Goal: Answer question/provide support: Answer question/provide support

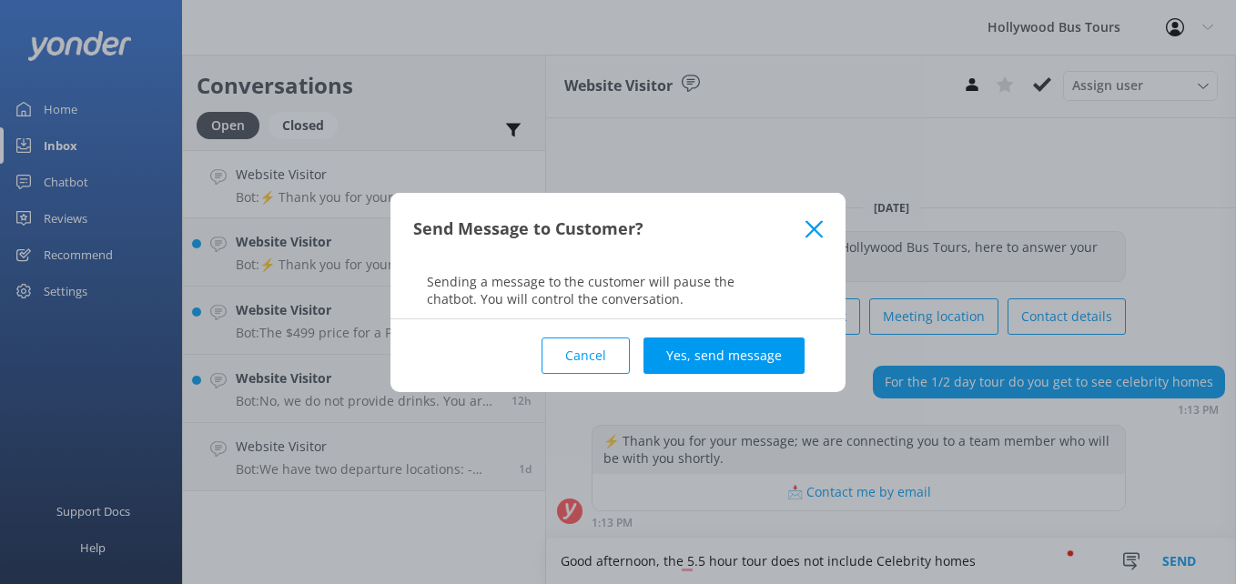
type textarea "Good afternoon, the 5.5 hour tour does not include Celebrity homes"
click at [761, 328] on div "Cancel Yes, send message" at bounding box center [618, 355] width 410 height 73
click at [772, 349] on button "Yes, send message" at bounding box center [724, 356] width 161 height 36
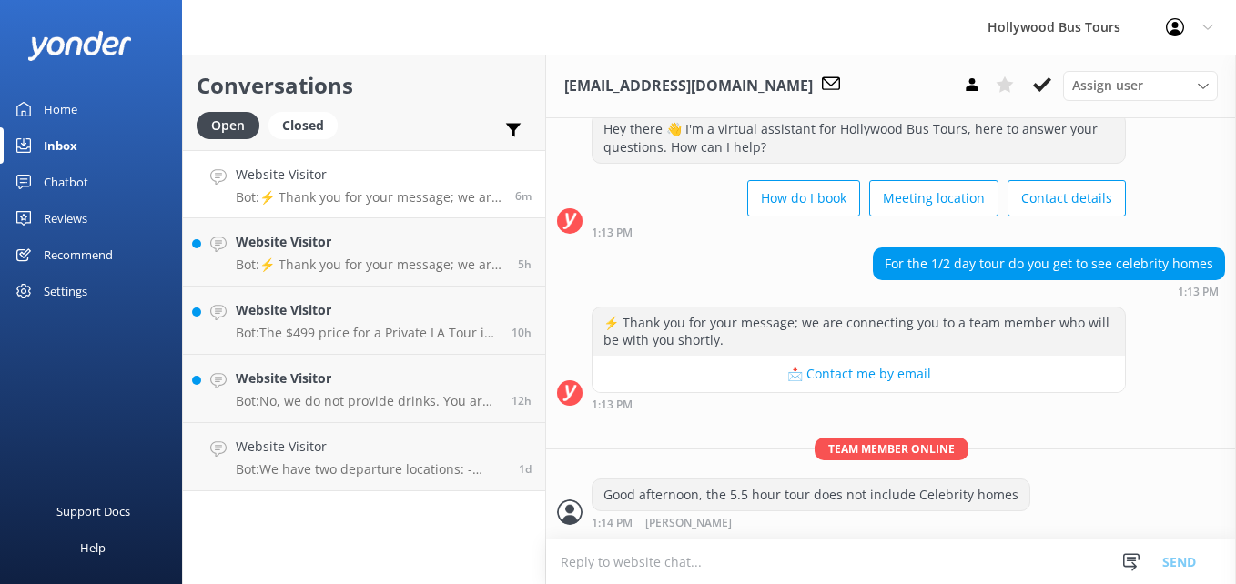
scroll to position [224, 0]
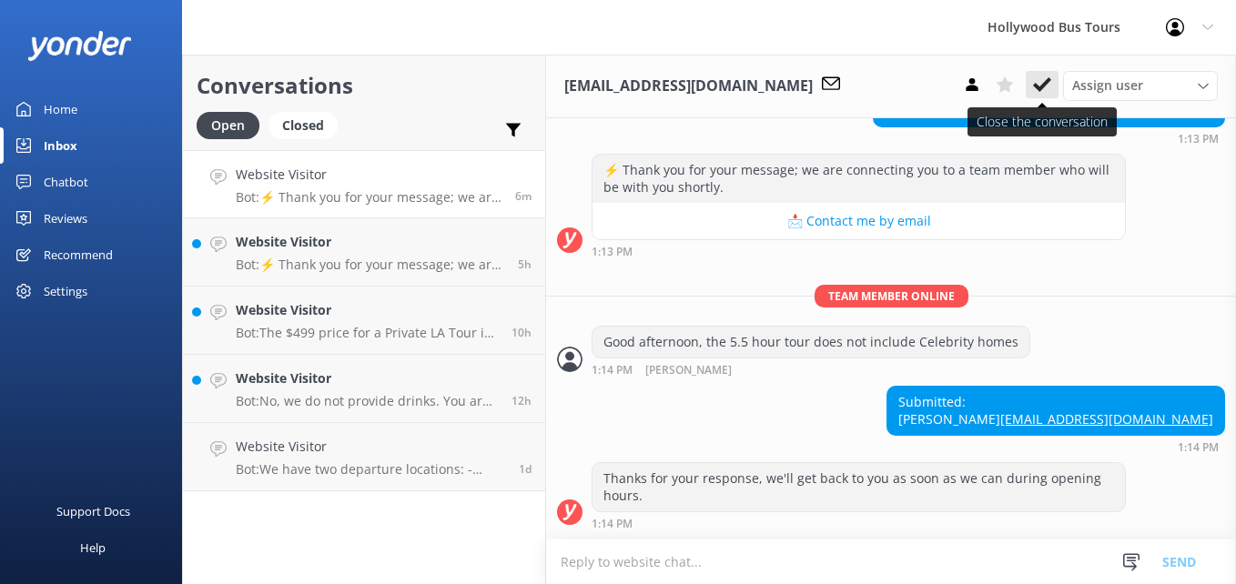
click at [1043, 77] on icon at bounding box center [1042, 85] width 18 height 18
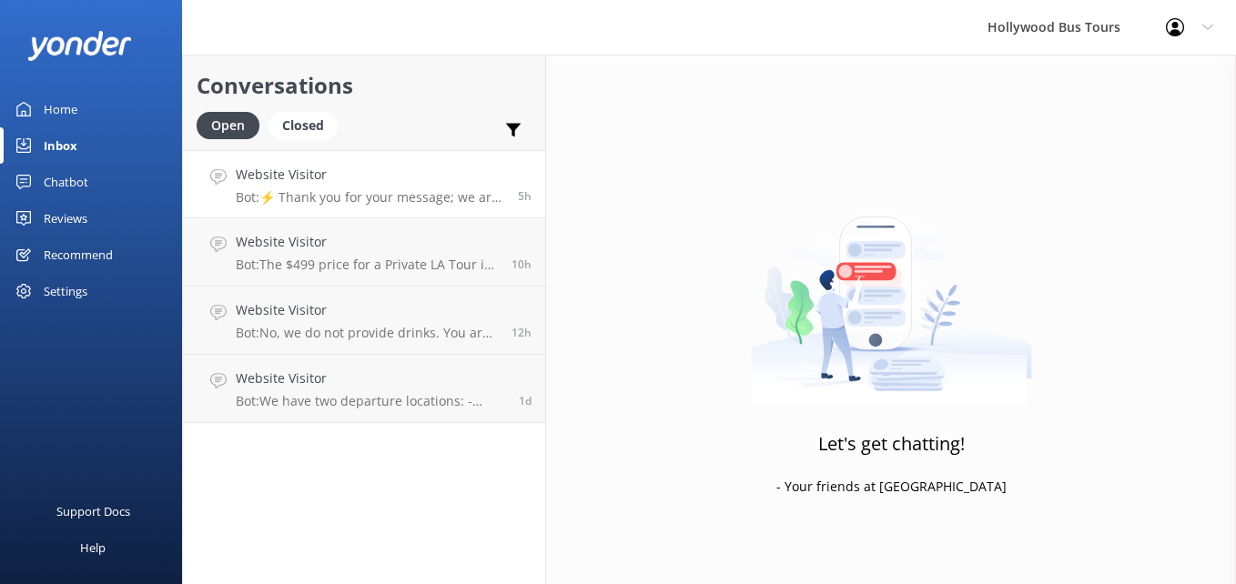
click at [439, 186] on div "Website Visitor Bot: ⚡ Thank you for your message; we are connecting you to a t…" at bounding box center [370, 184] width 269 height 39
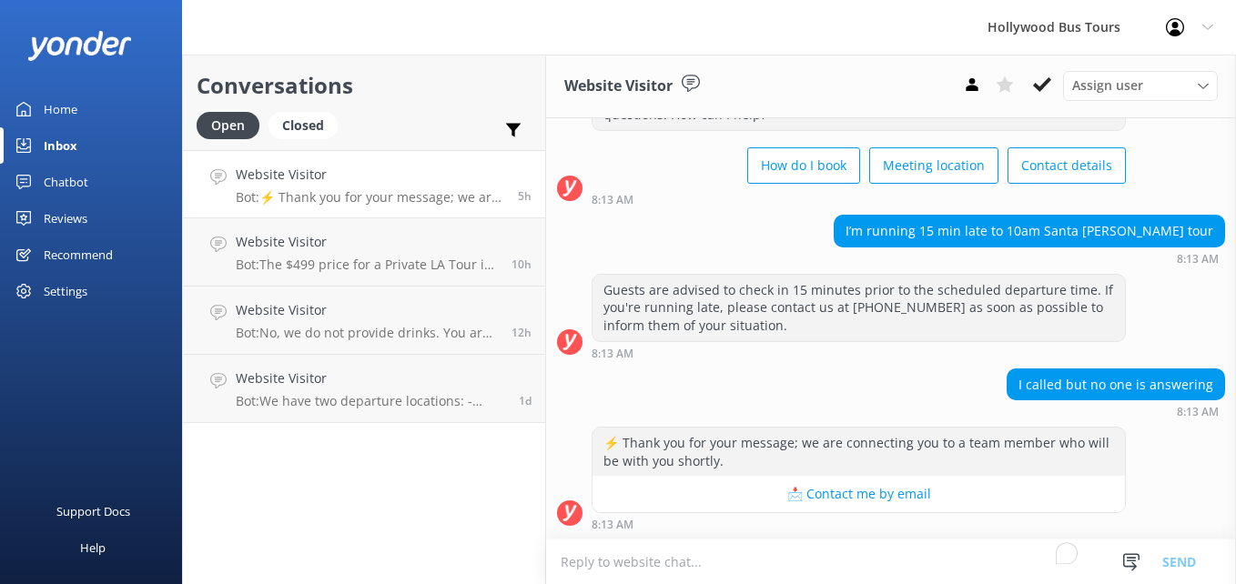
scroll to position [86, 0]
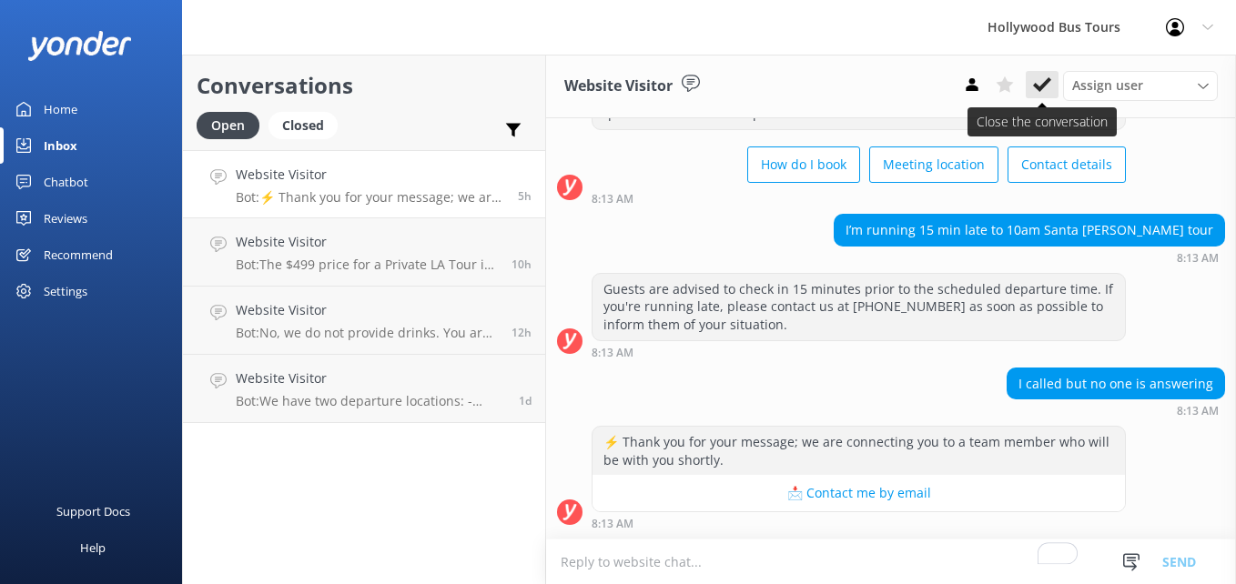
click at [1033, 86] on icon at bounding box center [1042, 85] width 18 height 18
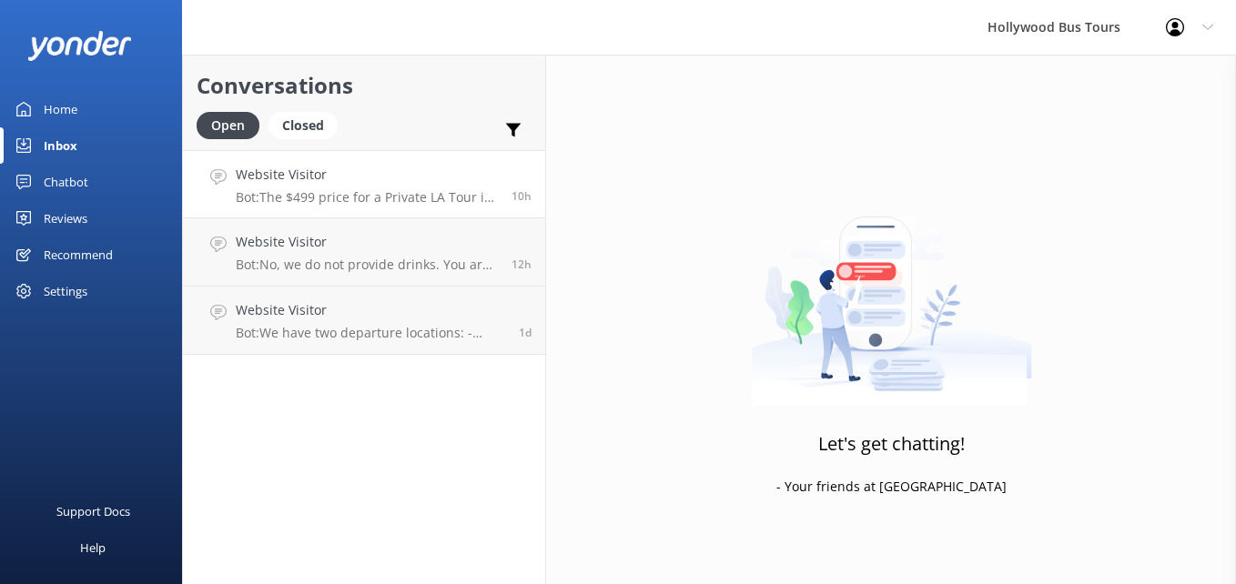
click at [410, 184] on h4 "Website Visitor" at bounding box center [367, 175] width 262 height 20
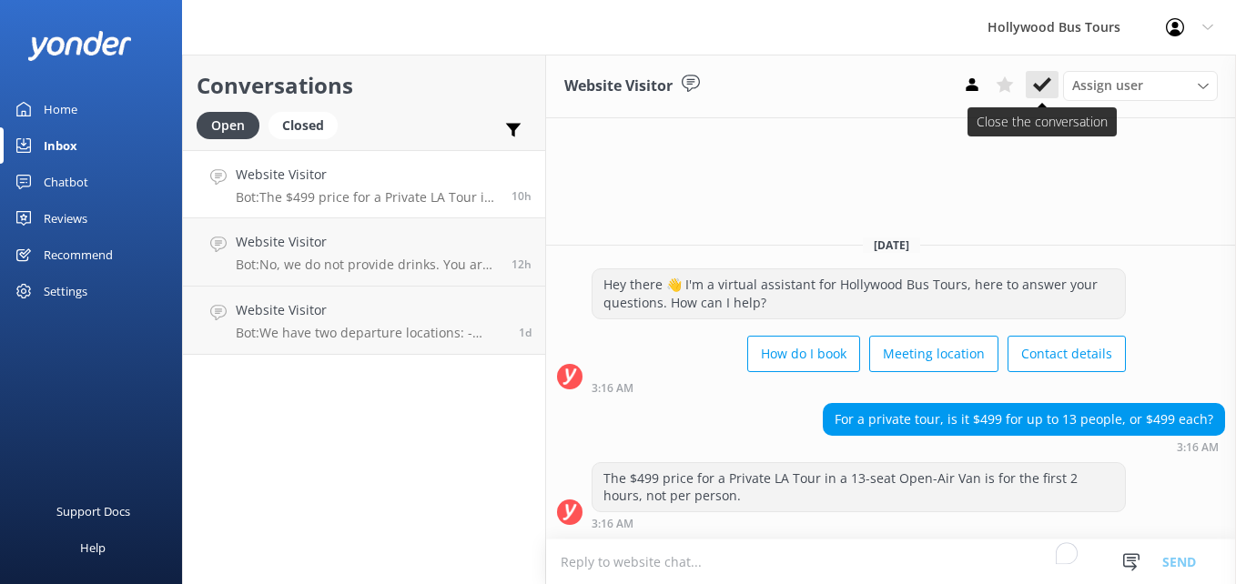
click at [1034, 86] on use at bounding box center [1042, 84] width 18 height 15
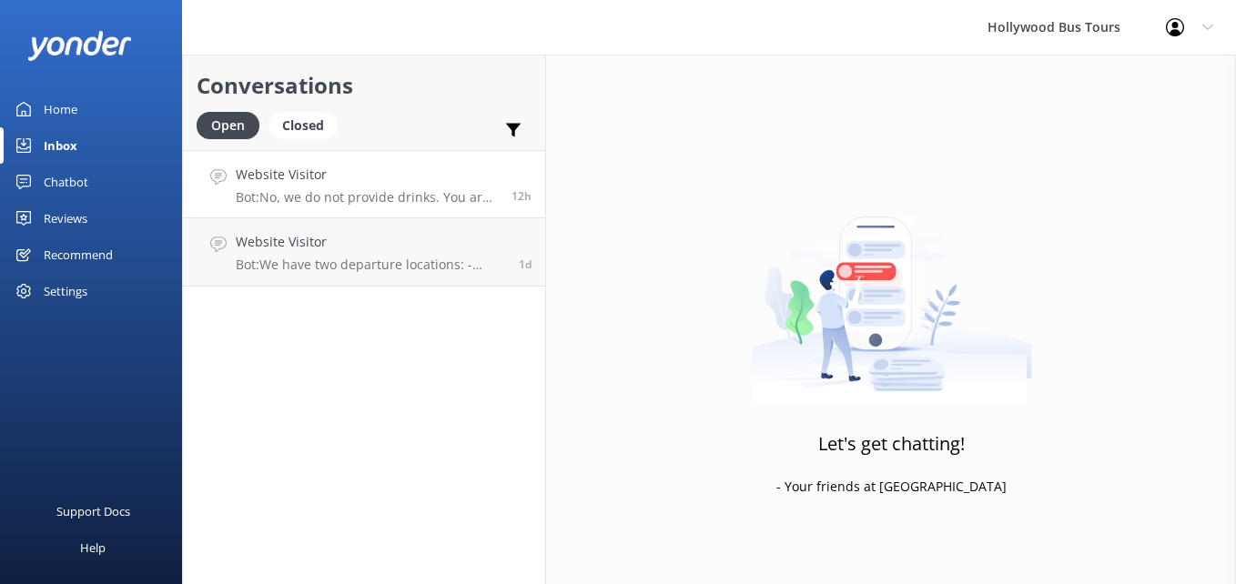
click at [252, 209] on link "Website Visitor Bot: No, we do not provide drinks. You are welcome to bring you…" at bounding box center [364, 184] width 362 height 68
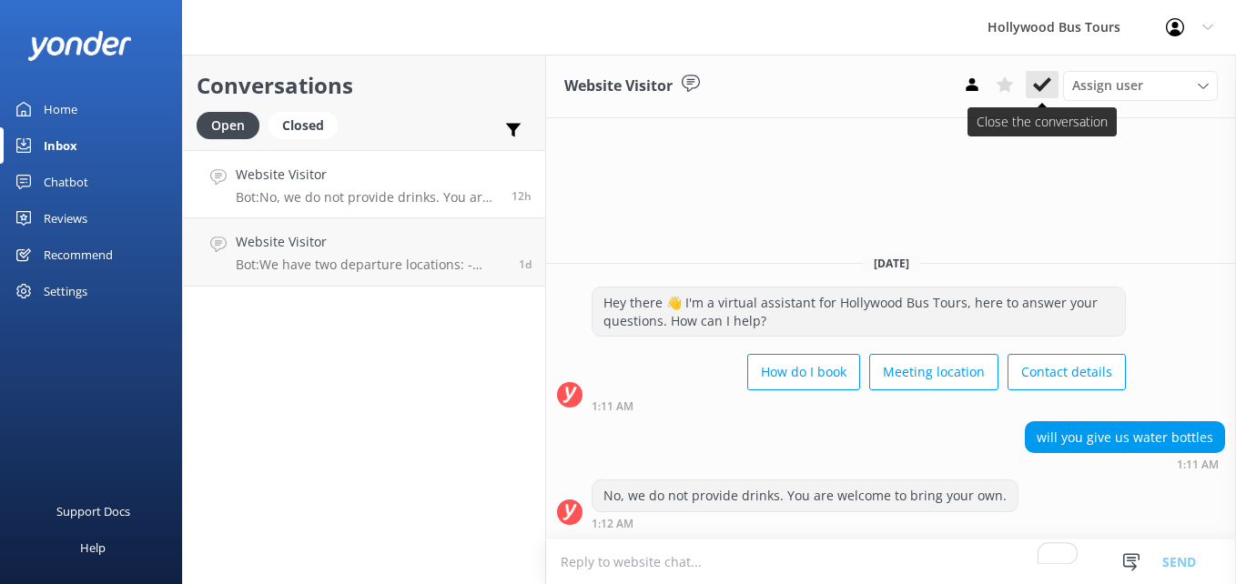
click at [1037, 93] on icon at bounding box center [1042, 85] width 18 height 18
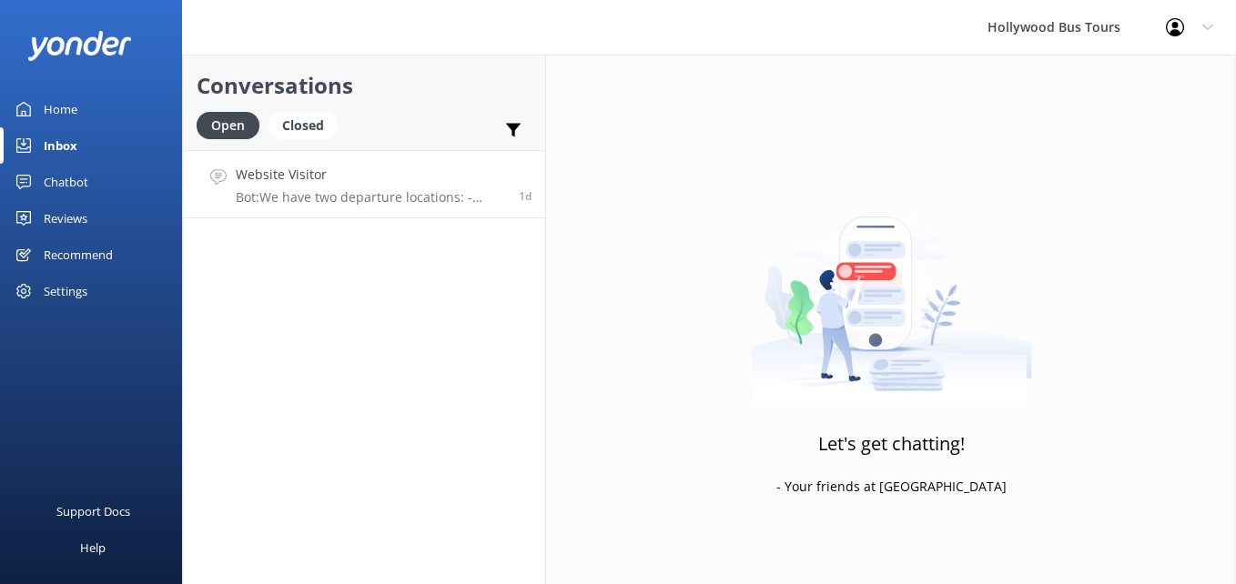
click at [377, 216] on link "Website Visitor Bot: We have two departure locations: - [STREET_ADDRESS]. Pleas…" at bounding box center [364, 184] width 362 height 68
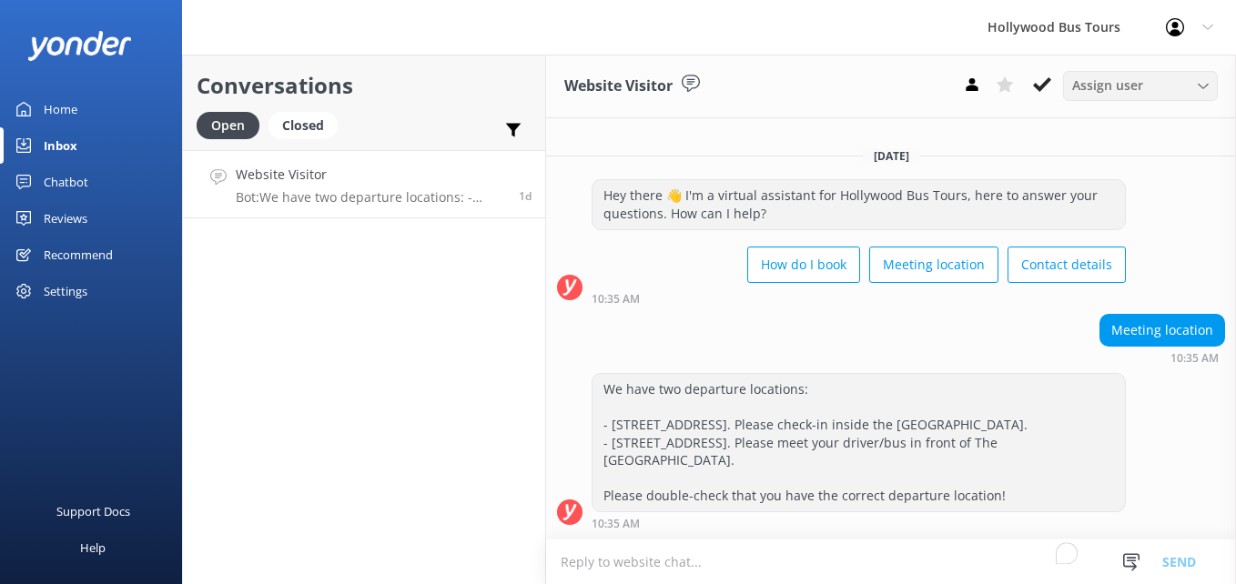
scroll to position [5, 0]
click at [1033, 76] on icon at bounding box center [1042, 85] width 18 height 18
